Goal: Transaction & Acquisition: Purchase product/service

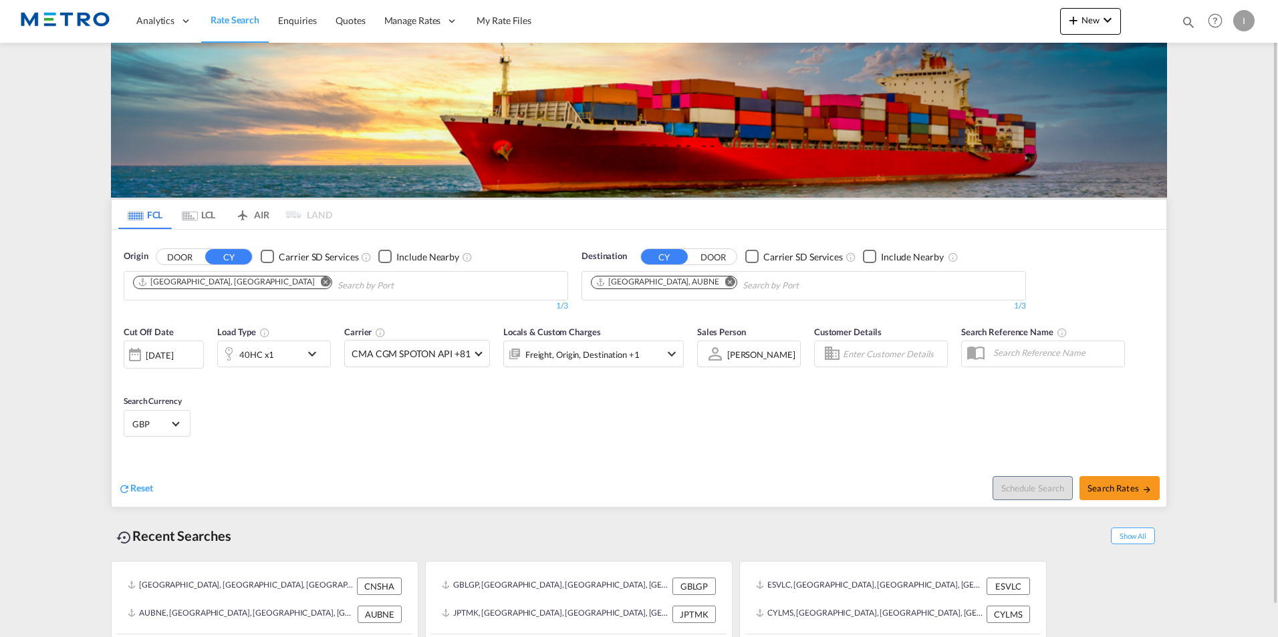
click at [725, 281] on md-icon "Remove" at bounding box center [730, 282] width 10 height 10
click at [683, 282] on input "Chips input." at bounding box center [654, 285] width 127 height 21
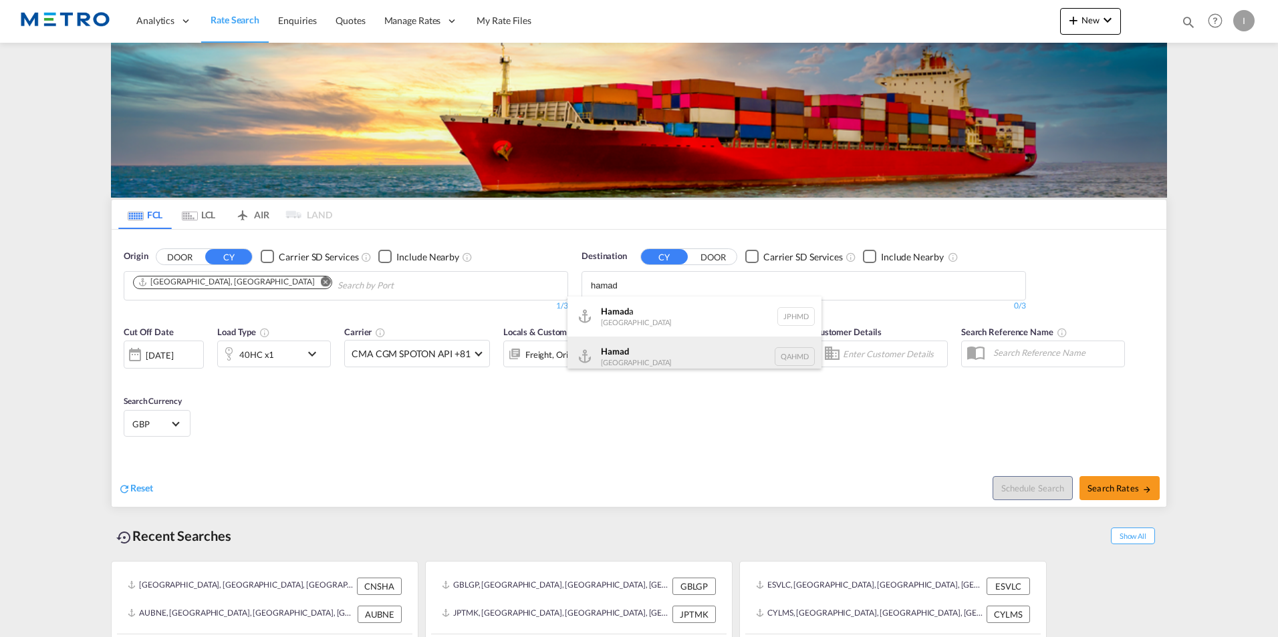
type input "hamad"
click at [661, 343] on div "Hamad [GEOGRAPHIC_DATA] QAHMD" at bounding box center [694, 357] width 254 height 40
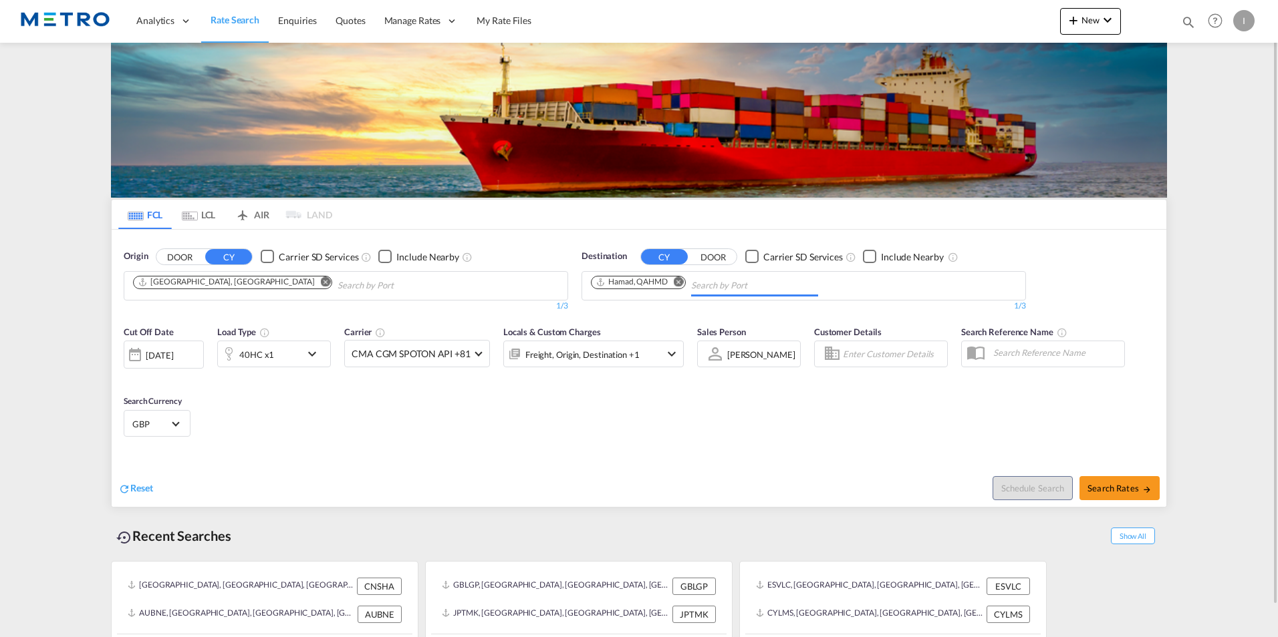
click at [823, 419] on div "Cut Off Date [DATE] [DATE] Load Type 40HC x1 Carrier CMA CGM SPOTON API +81 Onl…" at bounding box center [639, 384] width 1054 height 130
click at [785, 432] on div "Cut Off Date [DATE] [DATE] Load Type 40HC x1 Carrier CMA CGM SPOTON API +81 Onl…" at bounding box center [639, 384] width 1054 height 130
click at [1139, 480] on button "Search Rates" at bounding box center [1119, 488] width 80 height 24
type input "CNSHA to QAHMD / [DATE]"
